Goal: Task Accomplishment & Management: Manage account settings

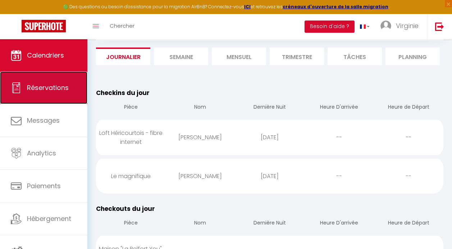
click at [55, 92] on span "Réservations" at bounding box center [48, 87] width 42 height 9
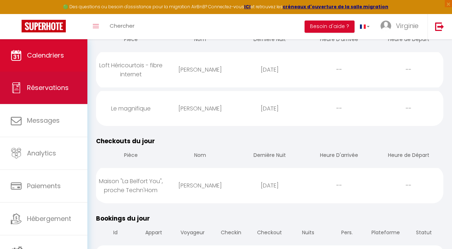
select select "not_cancelled"
select select
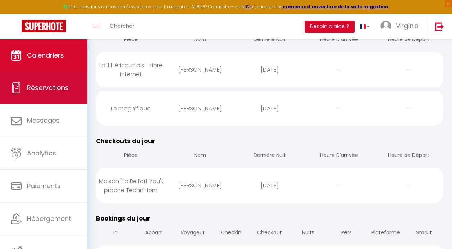
select select
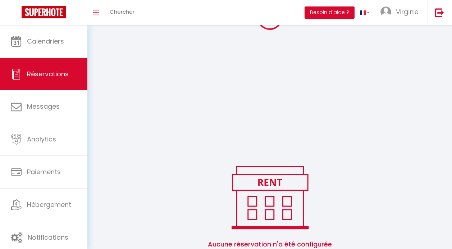
scroll to position [184, 0]
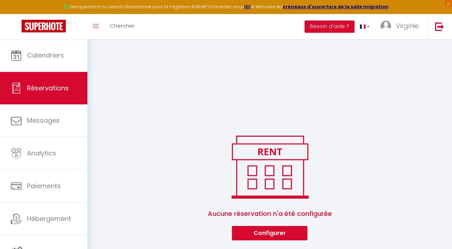
select select
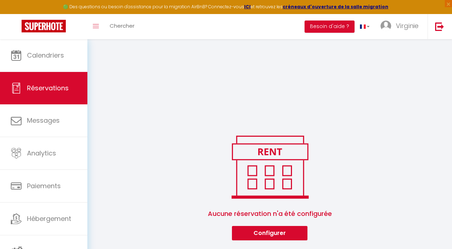
select select
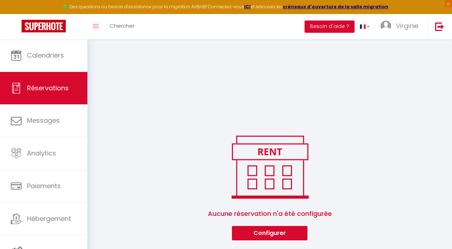
select select
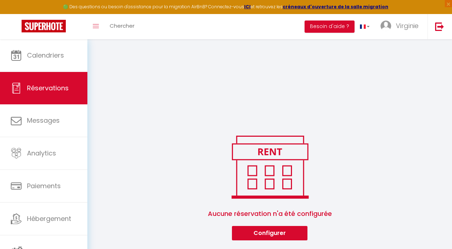
select select
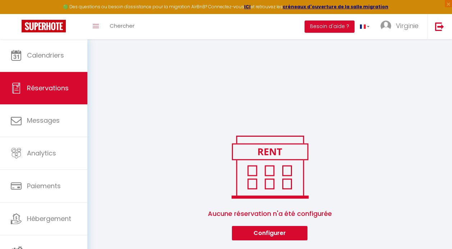
select select
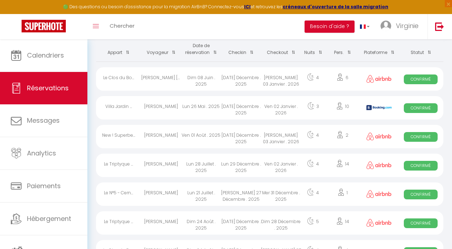
scroll to position [0, 0]
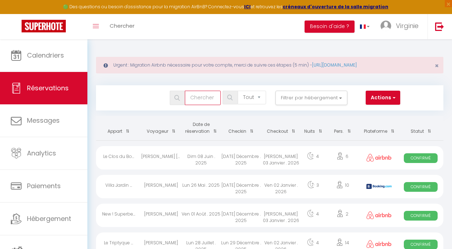
click at [206, 101] on input "text" at bounding box center [203, 98] width 36 height 14
type input "m"
select select
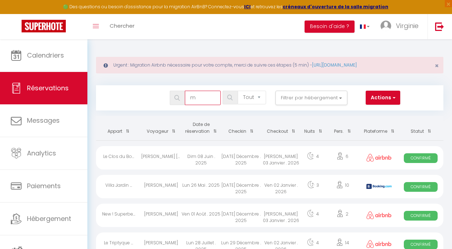
select select
type input "ma"
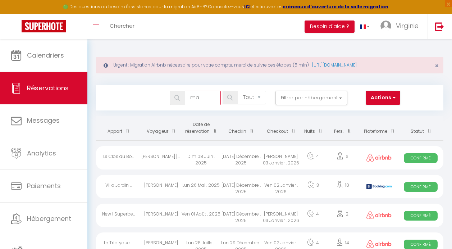
select select
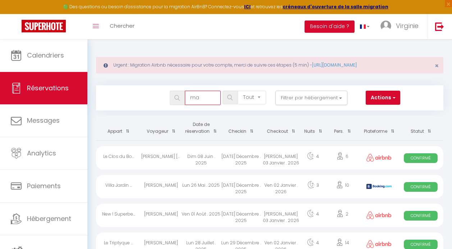
select select
type input "mar"
select select
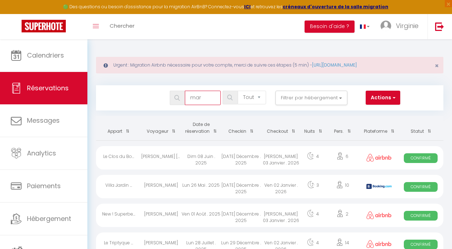
select select
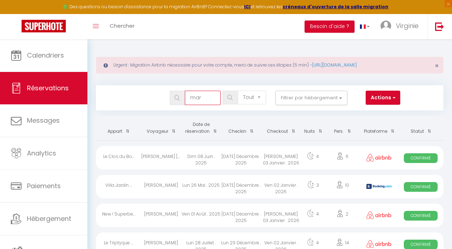
type input "mari"
select select
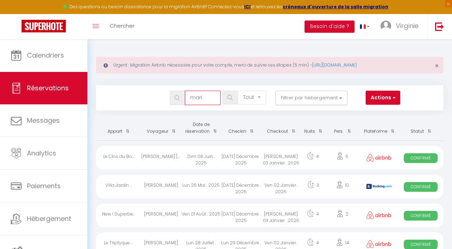
select select
type input "[PERSON_NAME]"
select select
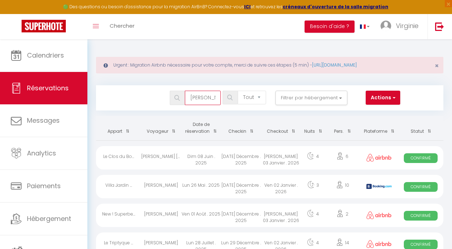
select select
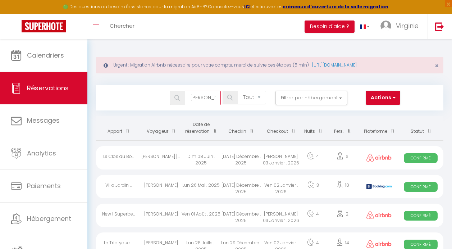
select select
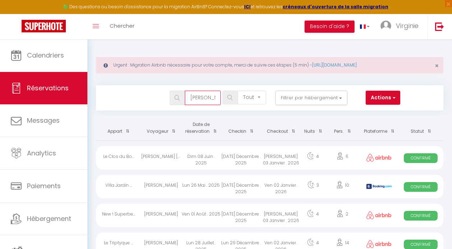
select select
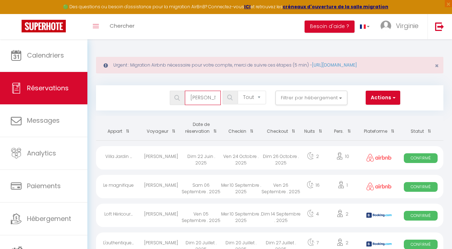
type input "[PERSON_NAME]"
click at [214, 211] on div "Ven 05 Septembre . 2025" at bounding box center [201, 215] width 40 height 23
select select "OK"
select select "KO"
select select "0"
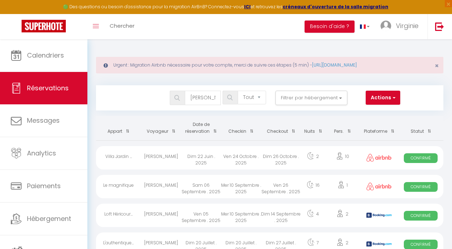
select select "0"
select select "1"
select select
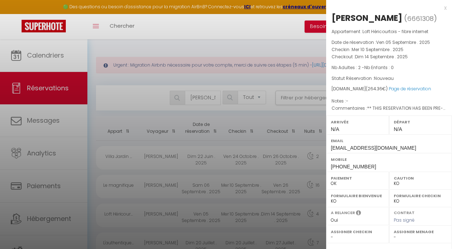
select select "47873"
